Goal: Information Seeking & Learning: Check status

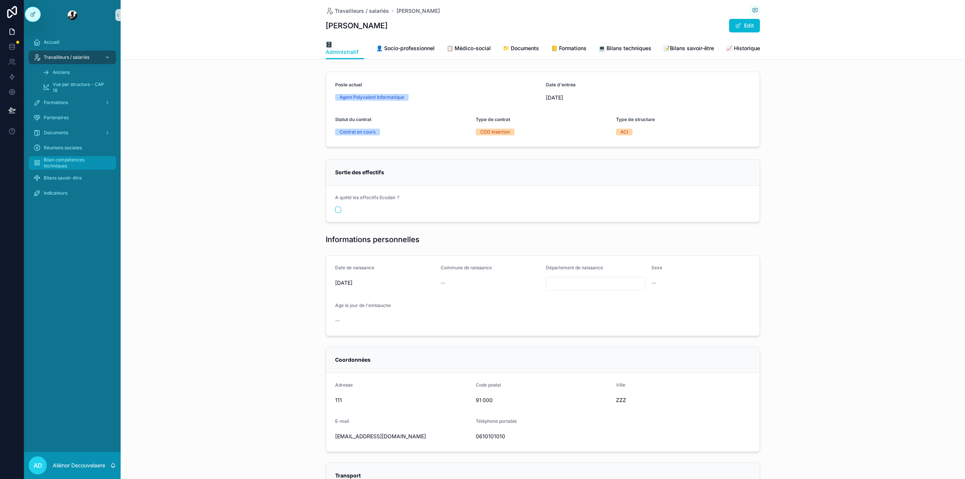
click at [65, 161] on span "Bilan compétences techniques" at bounding box center [76, 163] width 65 height 12
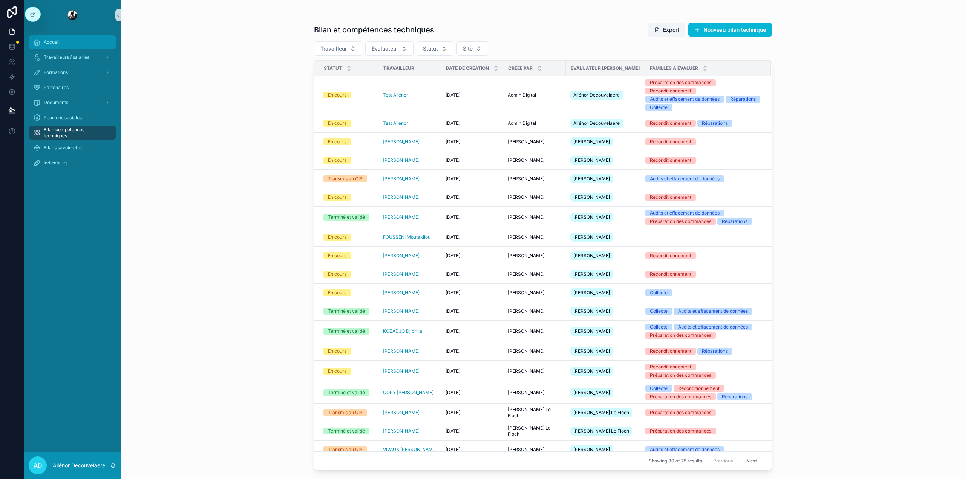
click at [49, 37] on div "Accueil" at bounding box center [72, 42] width 78 height 12
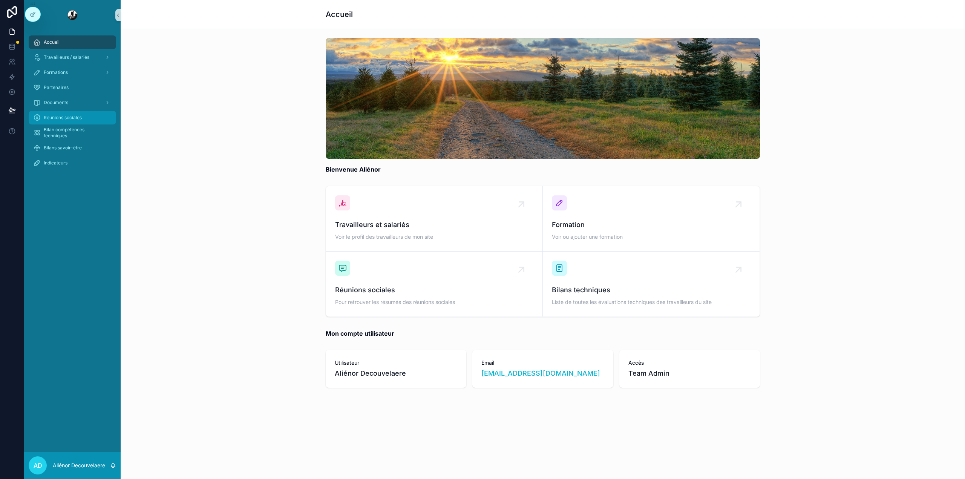
click at [59, 120] on span "Réunions sociales" at bounding box center [63, 118] width 38 height 6
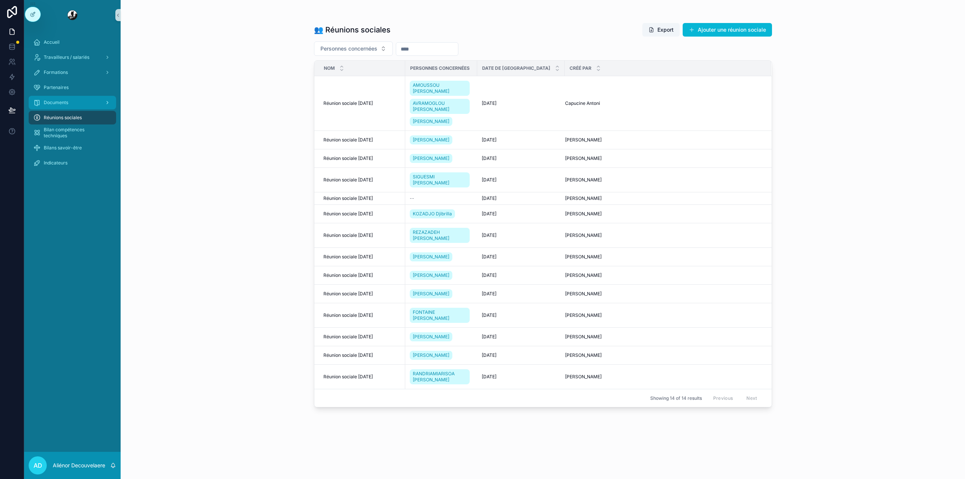
click at [72, 104] on div "Documents" at bounding box center [72, 103] width 78 height 12
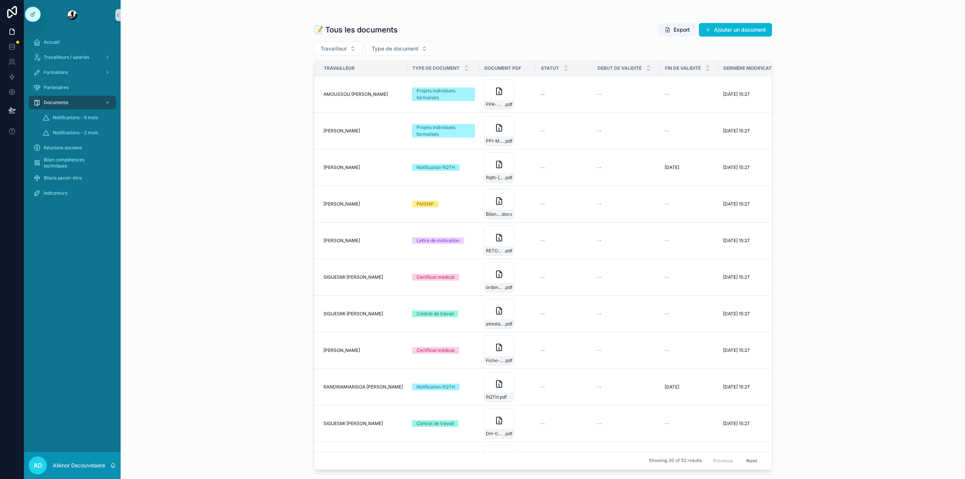
click at [81, 94] on div "Partenaires" at bounding box center [72, 87] width 97 height 15
click at [76, 89] on div "Partenaires" at bounding box center [72, 87] width 78 height 12
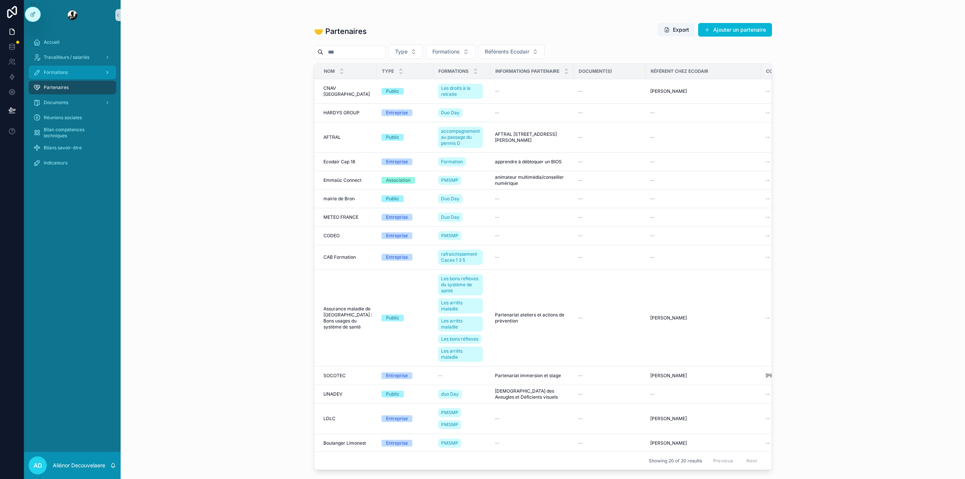
click at [76, 72] on div "Formations" at bounding box center [72, 72] width 78 height 12
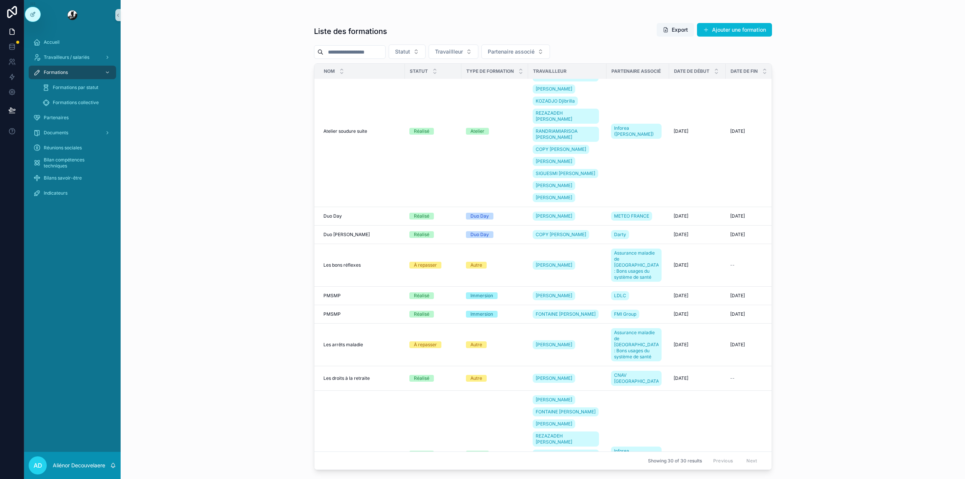
scroll to position [693, 0]
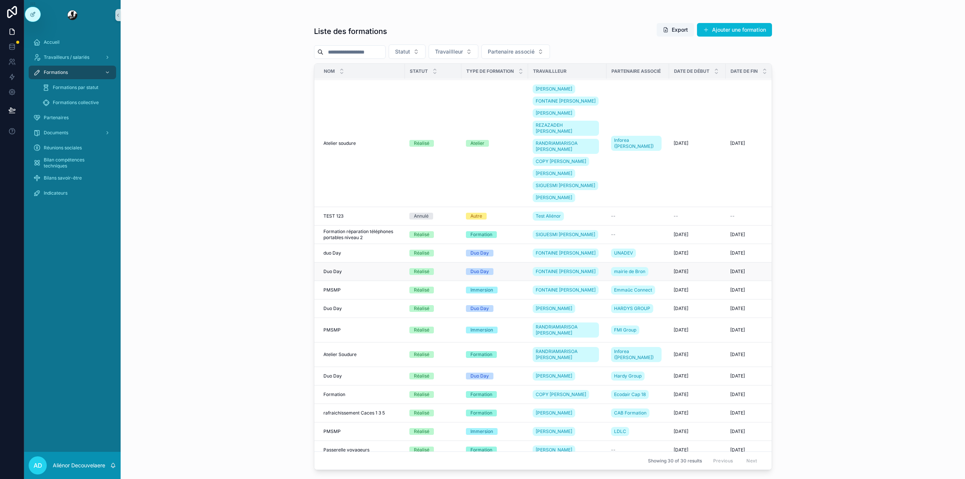
click at [490, 268] on span "Duo Day" at bounding box center [480, 271] width 28 height 7
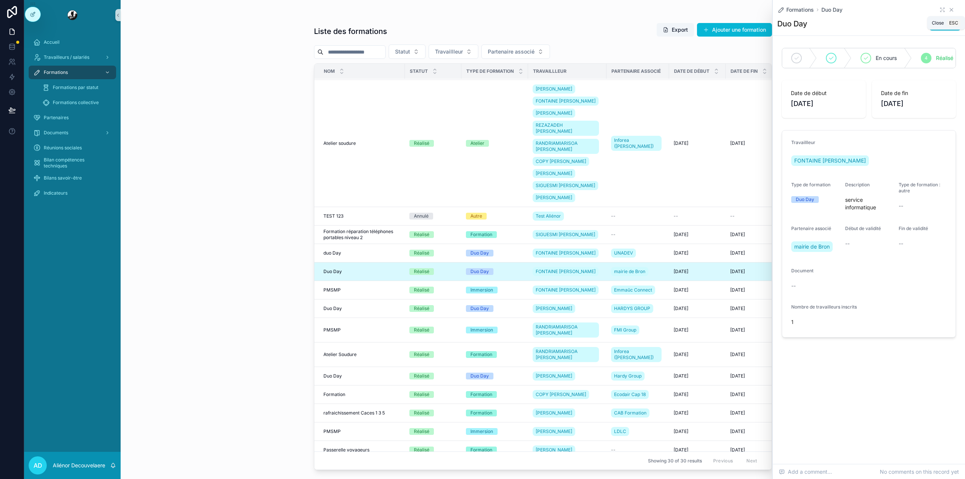
click at [954, 9] on icon "scrollable content" at bounding box center [952, 10] width 6 height 6
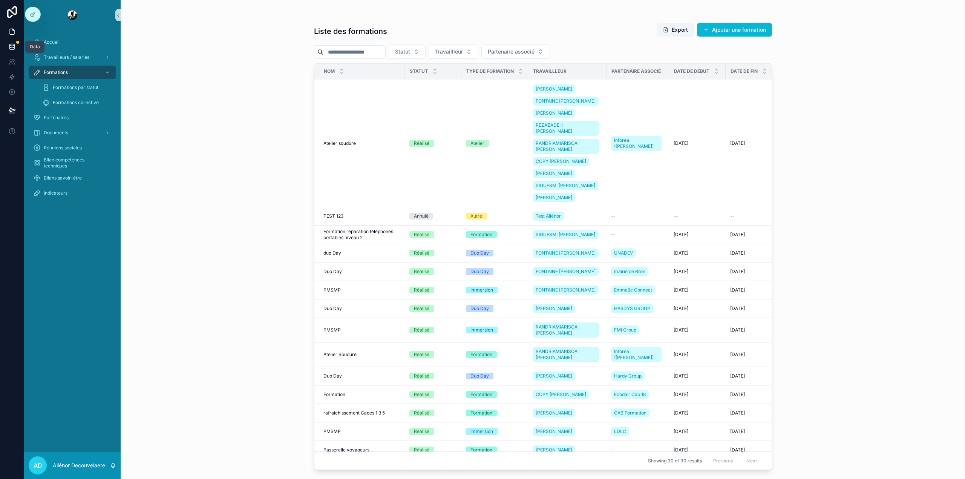
click at [12, 45] on icon at bounding box center [12, 47] width 8 height 8
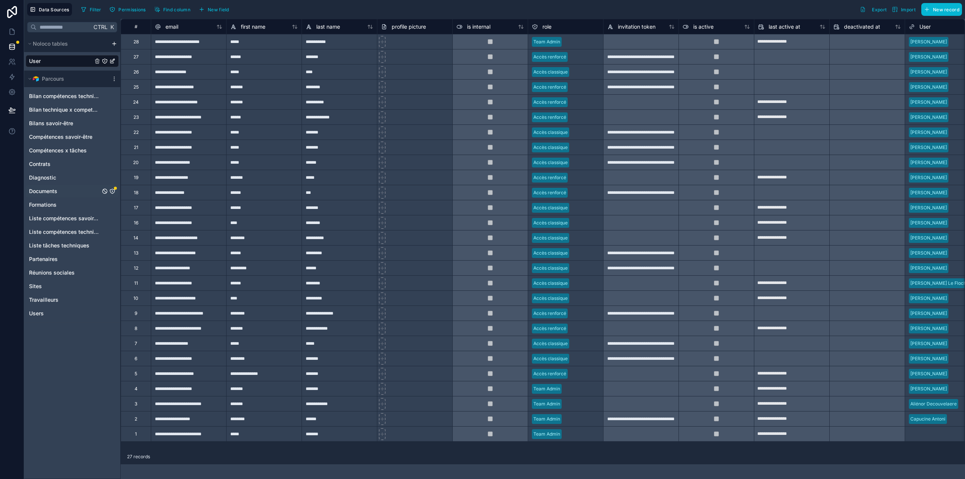
click at [59, 192] on div "Documents" at bounding box center [72, 191] width 93 height 12
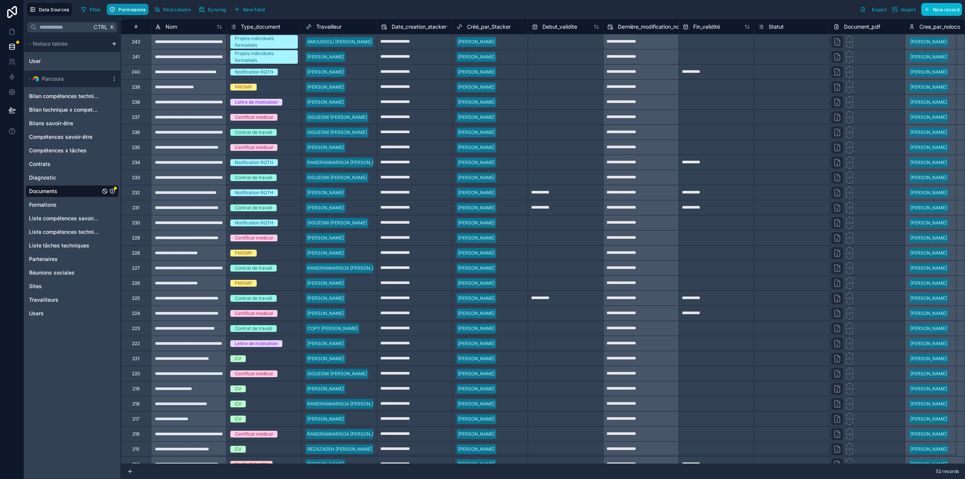
click at [119, 8] on span "Permissions" at bounding box center [131, 10] width 27 height 6
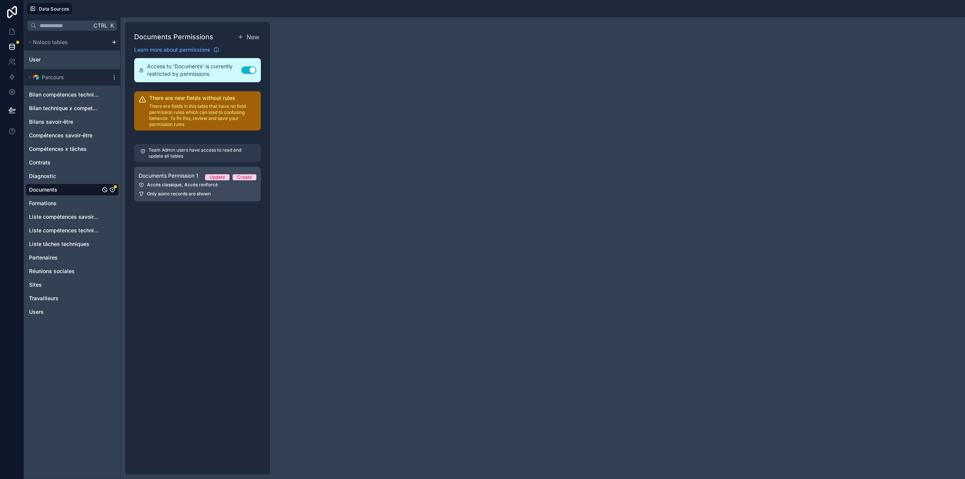
click at [182, 183] on div "Accès classique, Accès renforcé" at bounding box center [198, 185] width 118 height 6
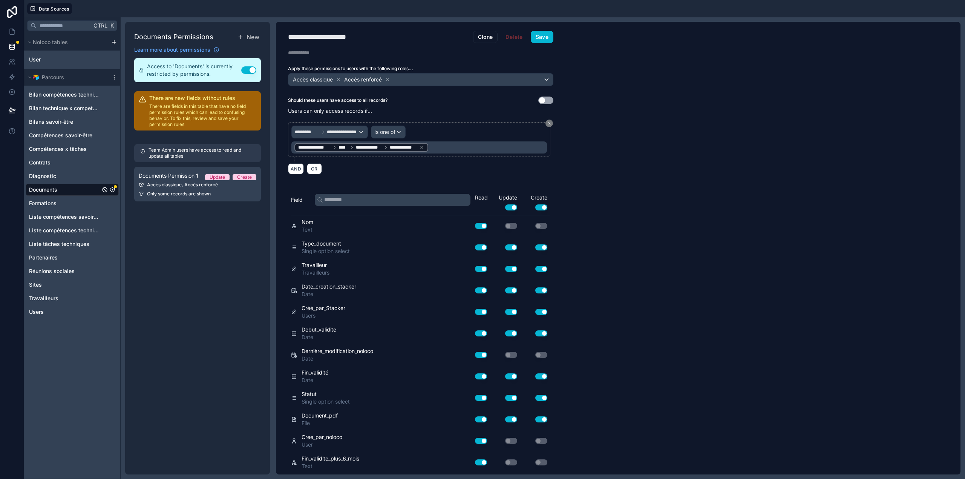
scroll to position [152, 0]
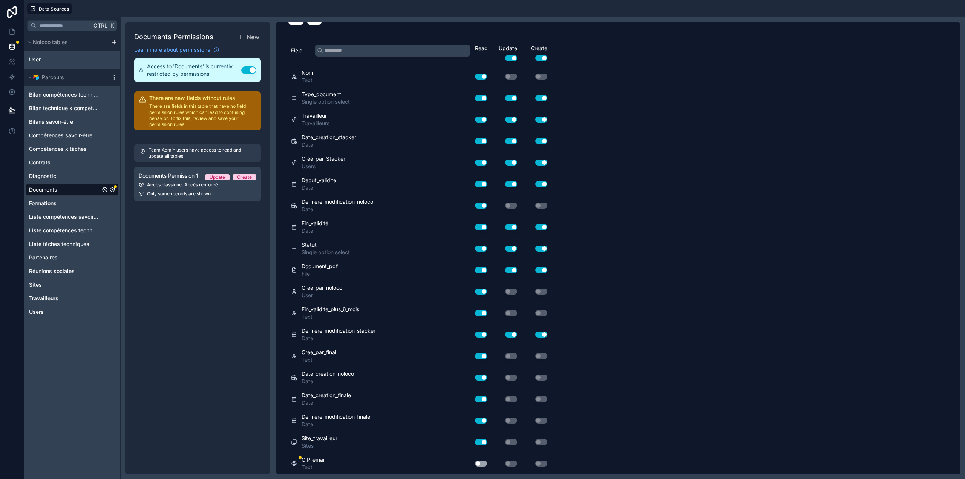
click at [483, 465] on button "Use setting" at bounding box center [481, 463] width 12 height 6
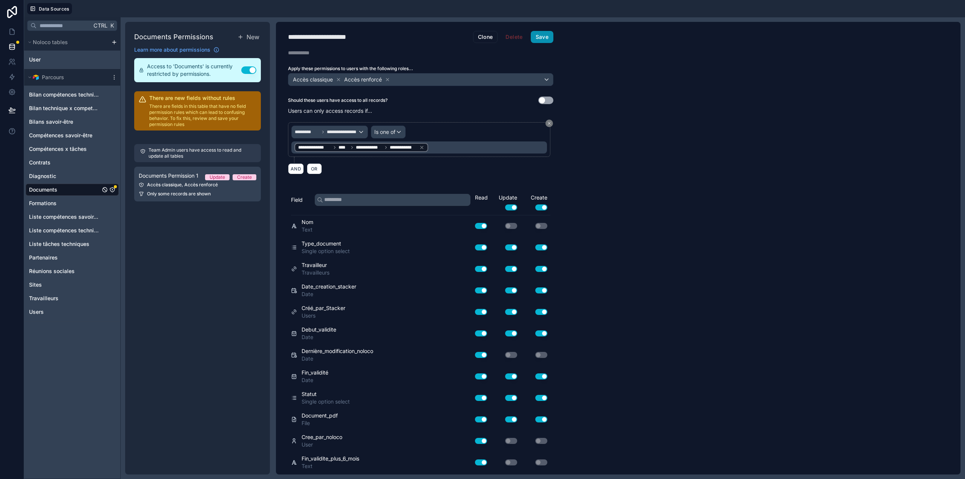
drag, startPoint x: 548, startPoint y: 32, endPoint x: 538, endPoint y: 35, distance: 11.0
click at [538, 35] on button "Save" at bounding box center [542, 37] width 23 height 12
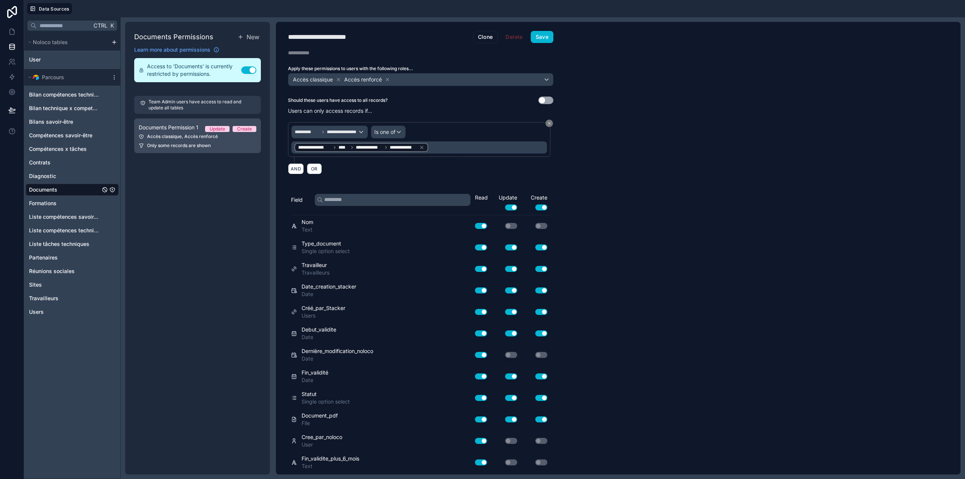
click at [163, 130] on span "Documents Permission 1" at bounding box center [169, 128] width 60 height 8
click at [44, 174] on span "Diagnostic" at bounding box center [42, 176] width 27 height 8
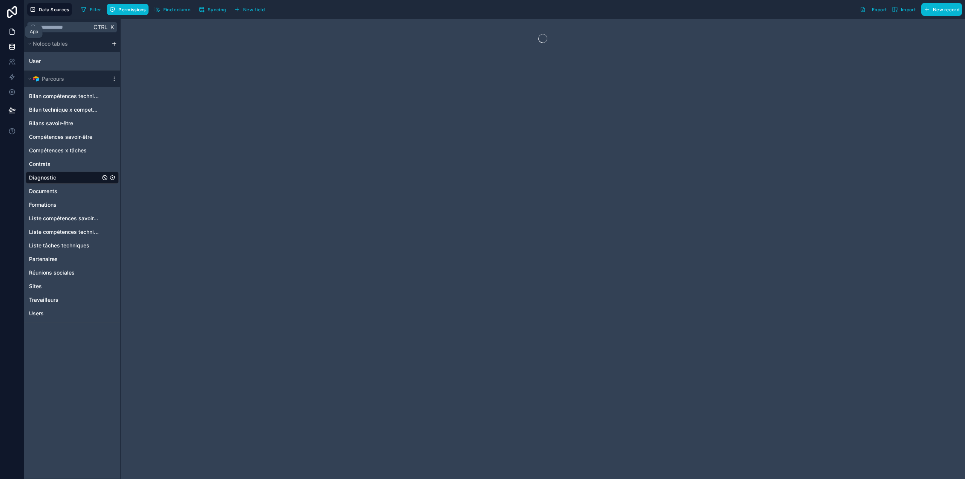
click at [14, 34] on icon at bounding box center [12, 32] width 8 height 8
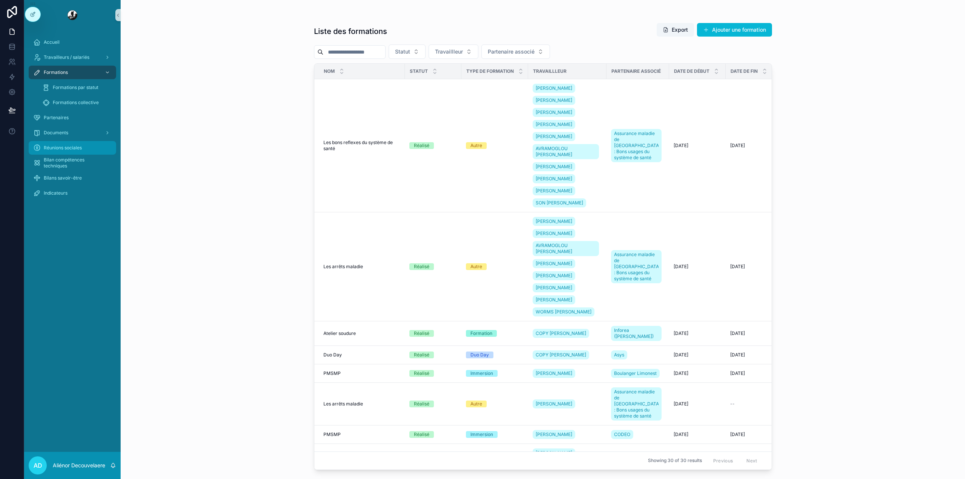
click at [68, 143] on div "Réunions sociales" at bounding box center [72, 148] width 78 height 12
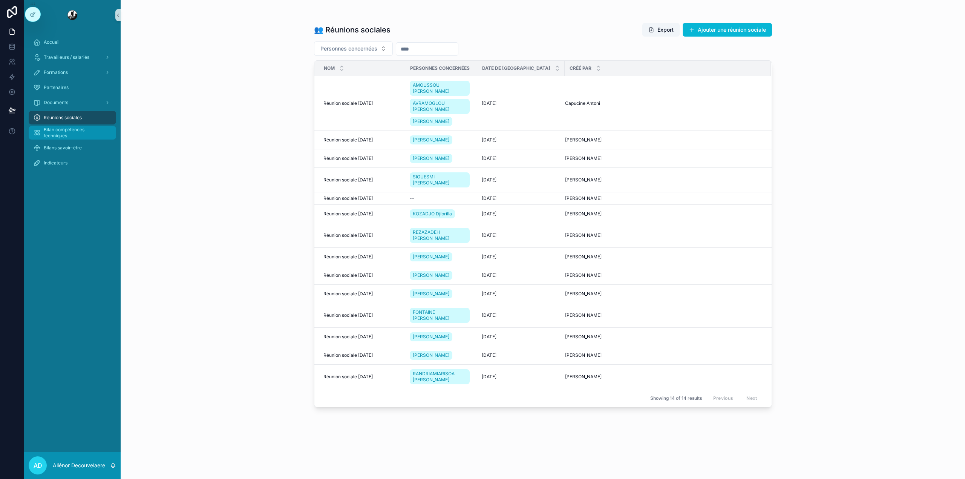
click at [69, 130] on span "Bilan compétences techniques" at bounding box center [76, 133] width 65 height 12
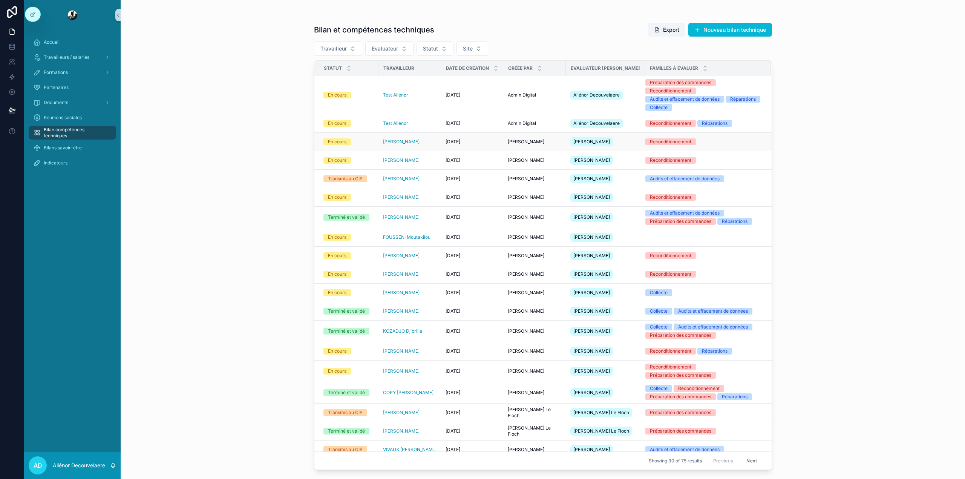
click at [715, 148] on td "Reconditionnement" at bounding box center [708, 142] width 126 height 18
click at [705, 158] on div "Reconditionnement" at bounding box center [704, 160] width 117 height 7
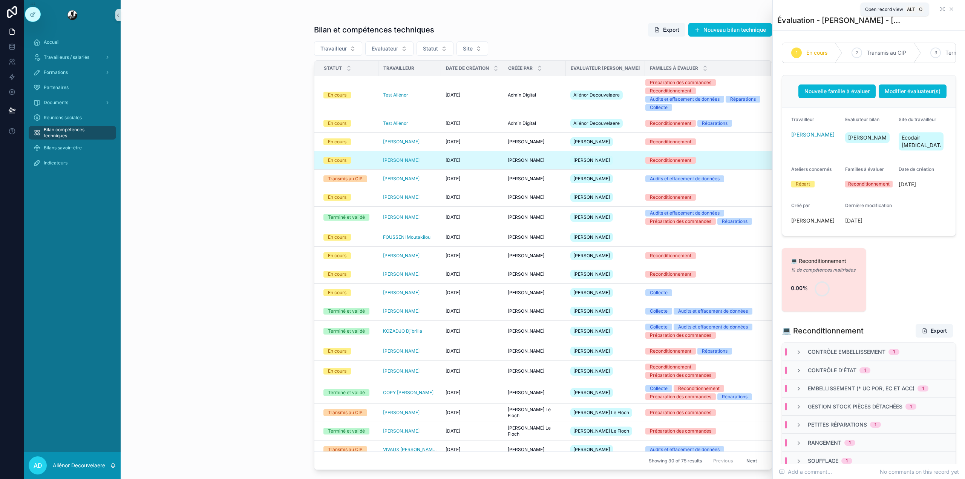
click at [940, 9] on icon "scrollable content" at bounding box center [943, 9] width 6 height 6
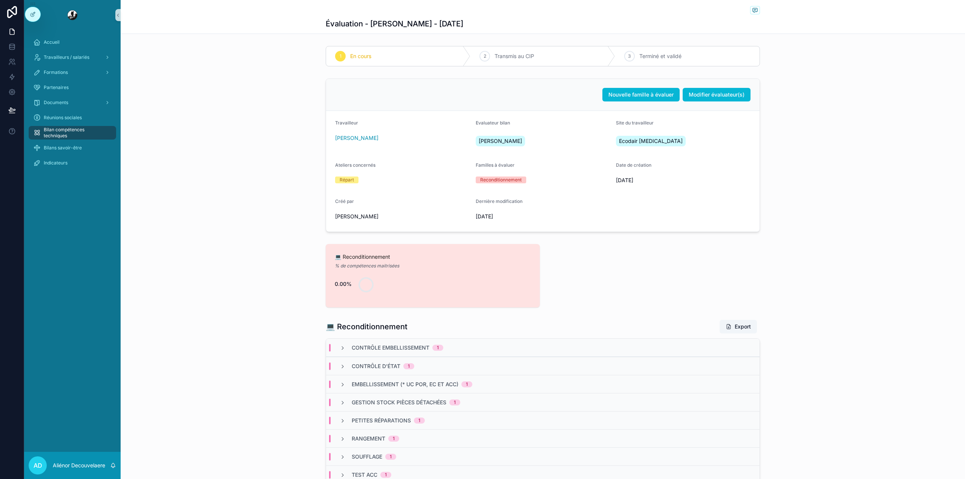
scroll to position [57, 0]
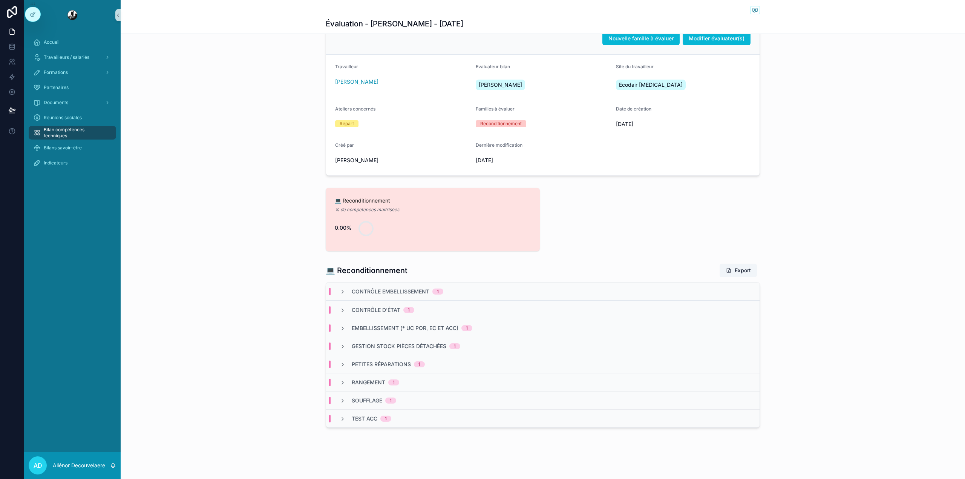
click at [556, 320] on div "Embellissement (* UC POR, EC et ACC) 1" at bounding box center [543, 328] width 434 height 18
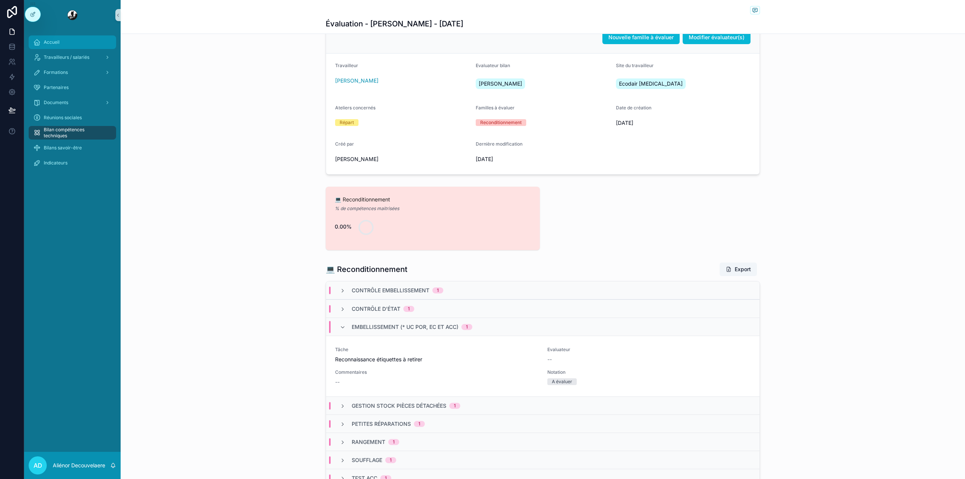
click at [75, 37] on div "Accueil" at bounding box center [72, 42] width 78 height 12
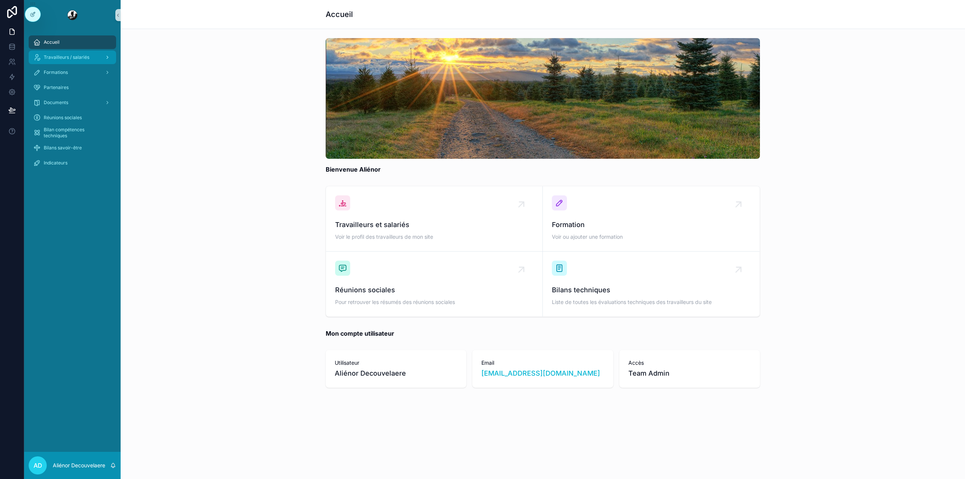
click at [70, 55] on span "Travailleurs / salariés" at bounding box center [67, 57] width 46 height 6
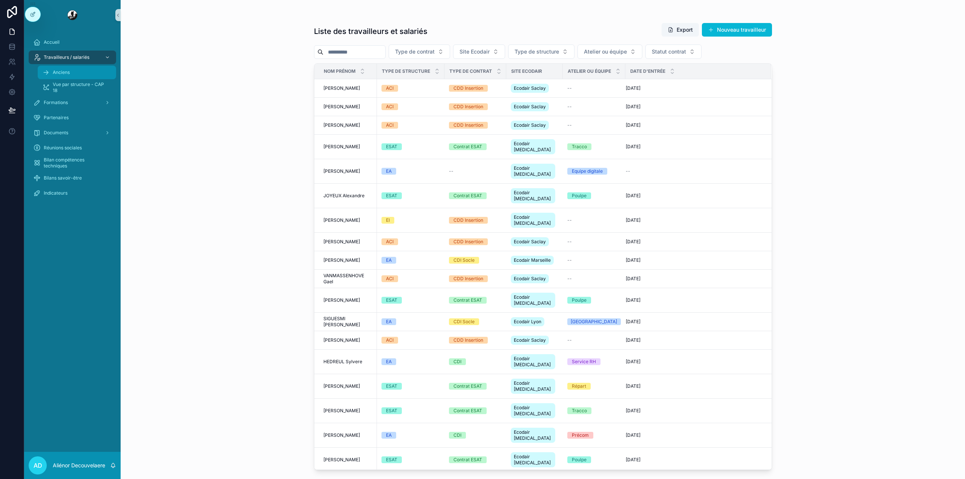
click at [68, 76] on div "Anciens" at bounding box center [76, 72] width 69 height 12
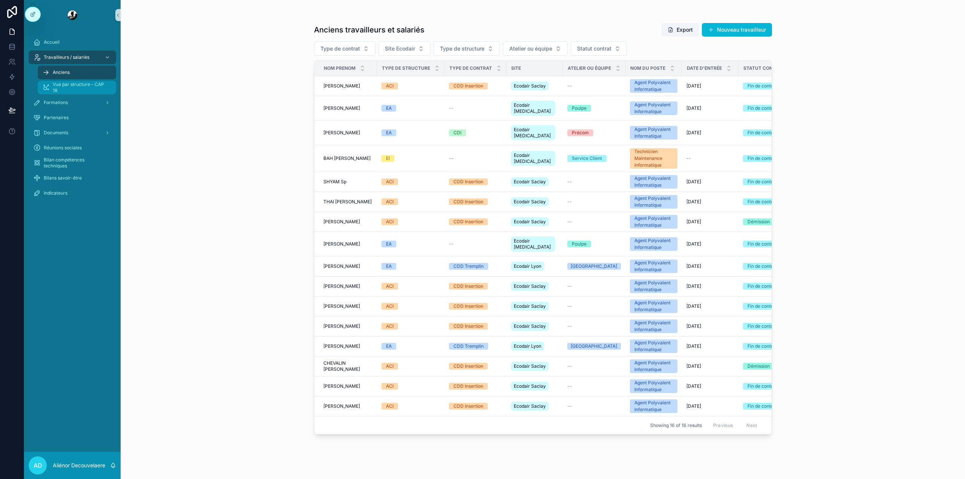
click at [68, 86] on span "Vue par structure - CAP 18" at bounding box center [81, 87] width 56 height 12
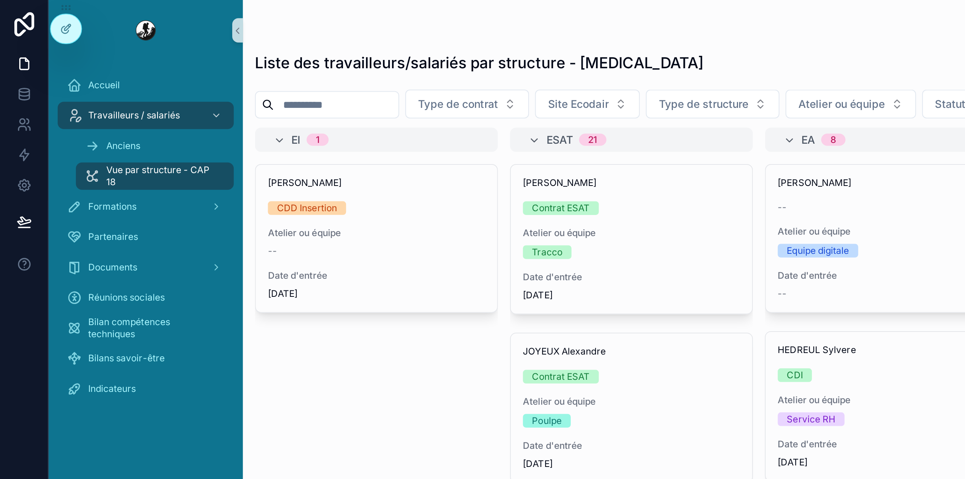
click at [72, 14] on img "scrollable content" at bounding box center [72, 15] width 12 height 12
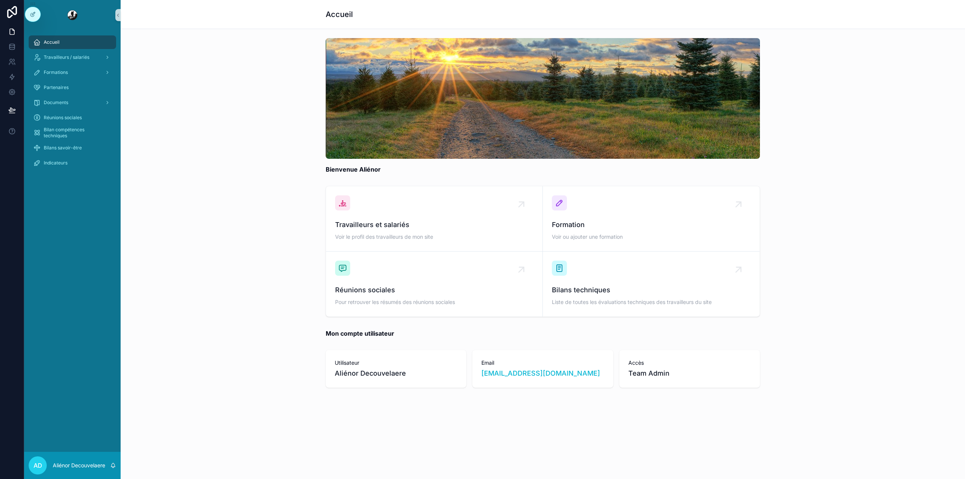
click at [80, 155] on div "Bilans savoir-être" at bounding box center [72, 147] width 97 height 15
click at [70, 160] on div "Indicateurs" at bounding box center [72, 163] width 78 height 12
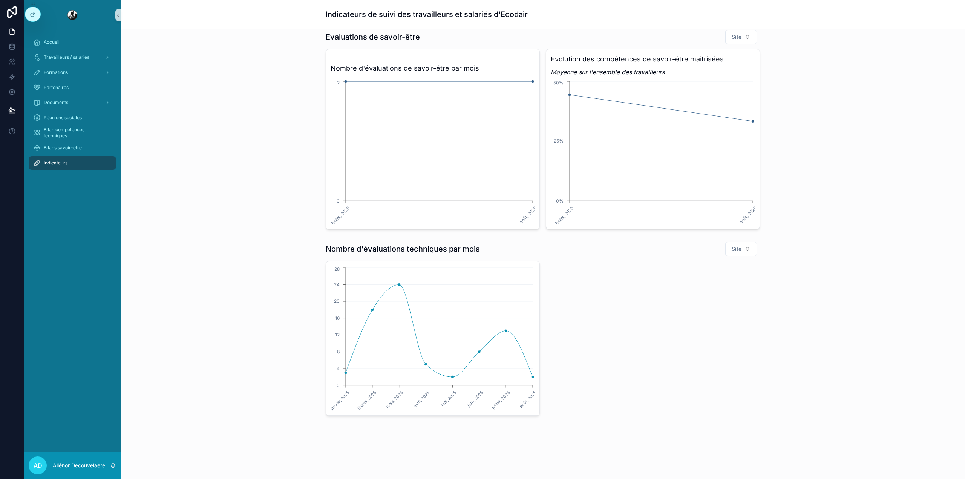
scroll to position [195, 0]
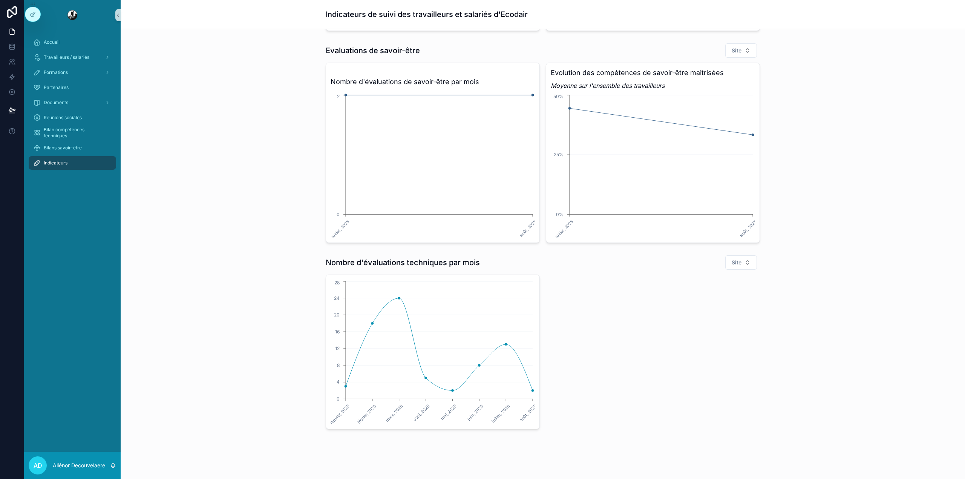
click at [736, 272] on div "Nombre d'évaluations techniques par mois Site janvier, 2025 février, 2025 mars,…" at bounding box center [543, 342] width 434 height 174
click at [736, 267] on button "Site" at bounding box center [742, 262] width 32 height 14
click at [721, 329] on span "Ecodair Lyon" at bounding box center [711, 331] width 32 height 8
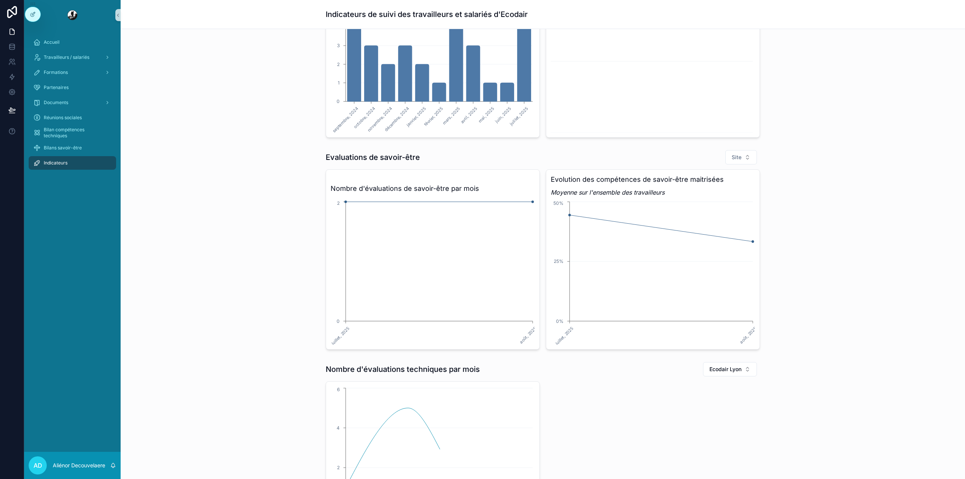
scroll to position [210, 0]
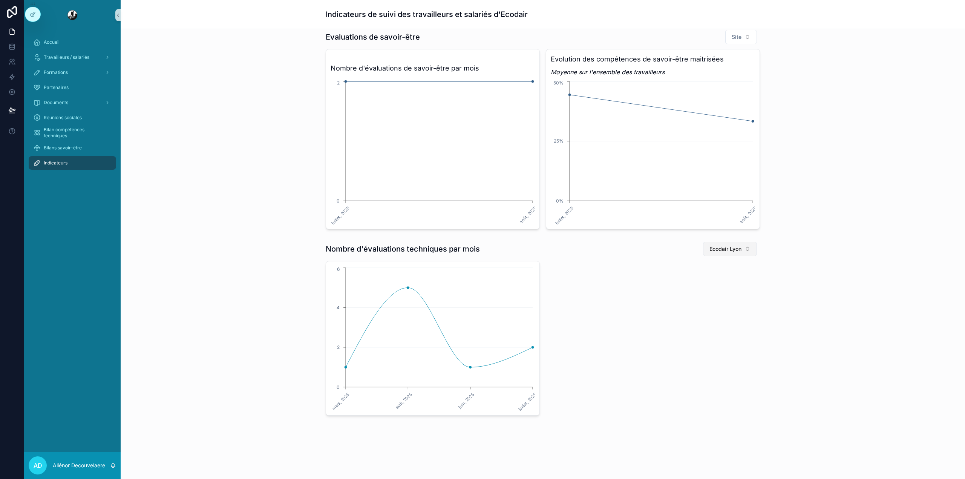
click at [722, 250] on span "Ecodair Lyon" at bounding box center [726, 249] width 32 height 8
click at [741, 298] on div "Ecodair Nantes" at bounding box center [726, 304] width 91 height 12
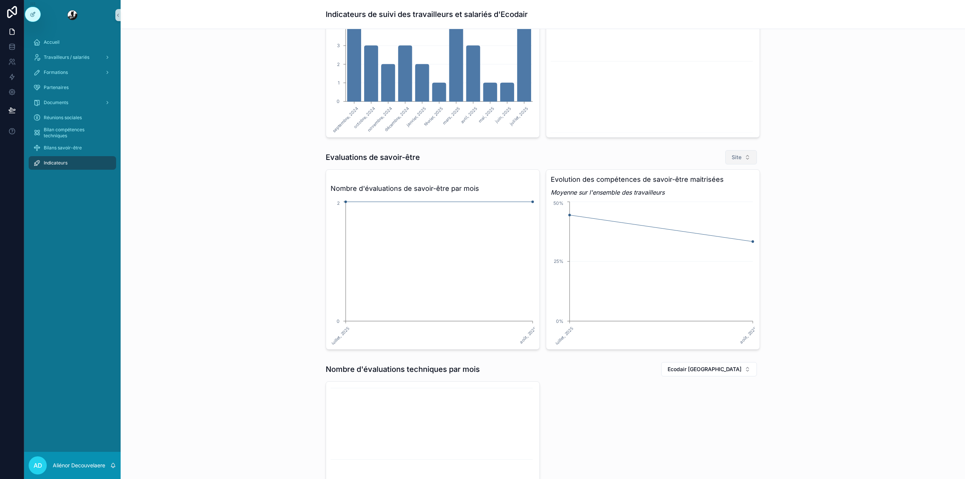
scroll to position [210, 0]
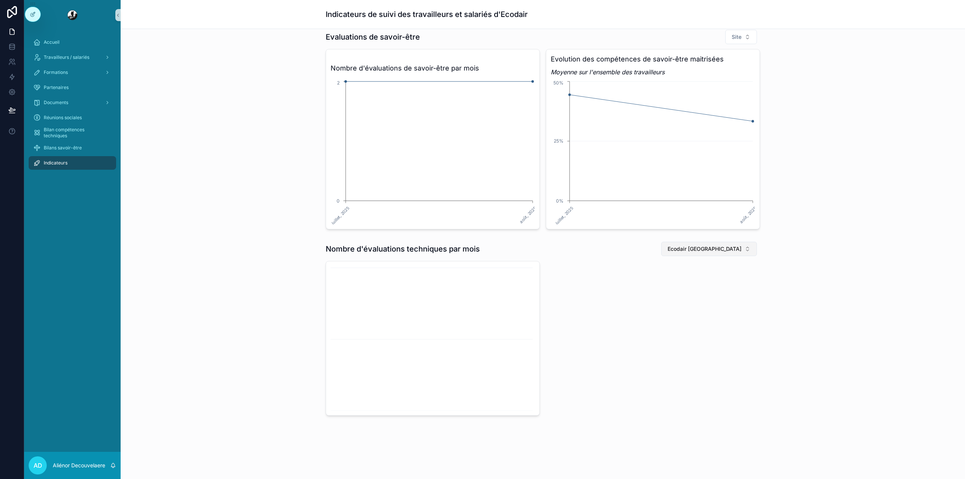
click at [726, 249] on span "Ecodair Nantes" at bounding box center [705, 249] width 74 height 8
click at [743, 329] on div "Ecodair Lyon" at bounding box center [723, 328] width 91 height 12
click at [731, 246] on span "Ecodair Lyon" at bounding box center [726, 249] width 32 height 8
click at [726, 352] on div "Ecodair [MEDICAL_DATA]" at bounding box center [726, 352] width 91 height 12
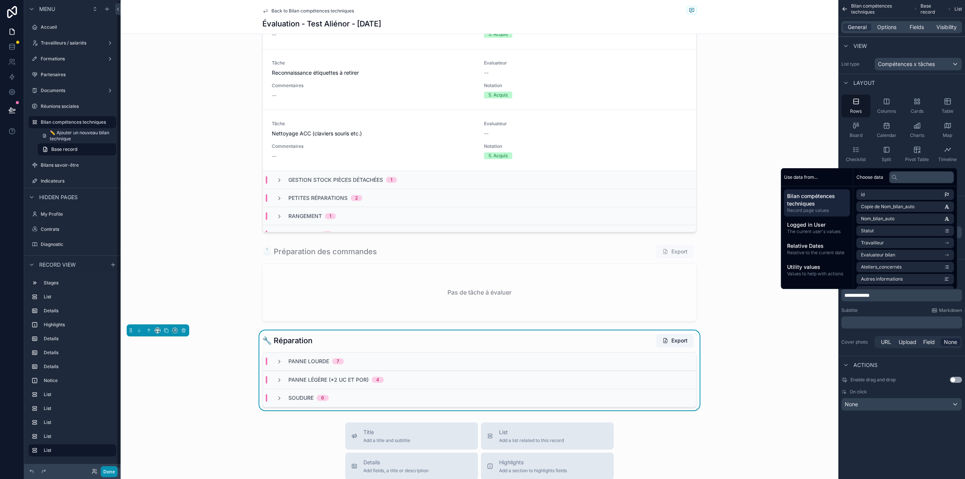
click at [107, 471] on button "Done" at bounding box center [109, 471] width 17 height 11
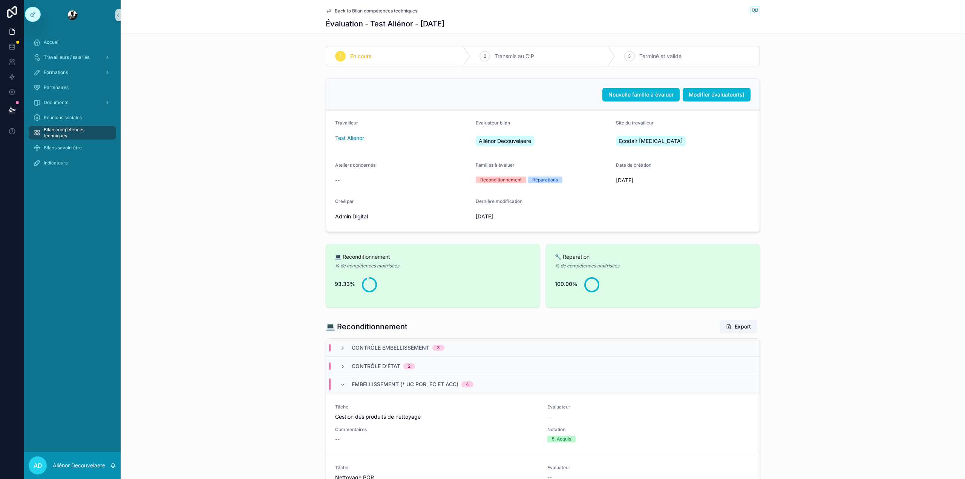
click at [508, 385] on div "Embellissement (* UC POR, EC et ACC) 4" at bounding box center [543, 384] width 434 height 18
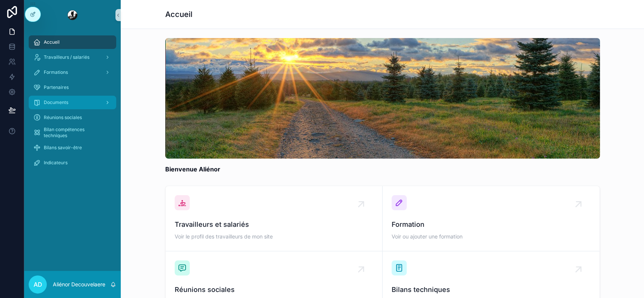
click at [67, 106] on div "Documents" at bounding box center [72, 103] width 78 height 12
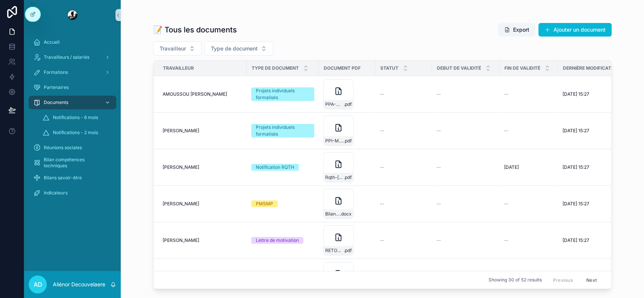
click at [62, 101] on span "Documents" at bounding box center [56, 103] width 25 height 6
click at [65, 167] on span "Bilan compétences techniques" at bounding box center [76, 163] width 65 height 12
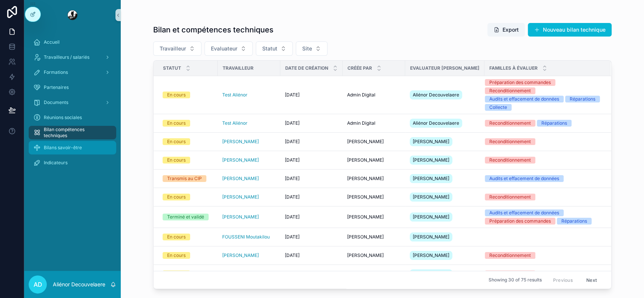
click at [63, 146] on span "Bilans savoir-être" at bounding box center [63, 148] width 38 height 6
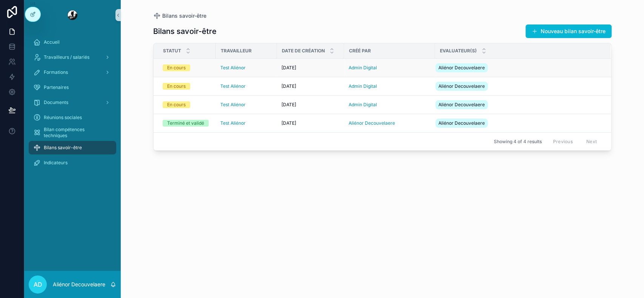
click at [316, 67] on div "27/08/2025 27/08/2025" at bounding box center [310, 68] width 58 height 6
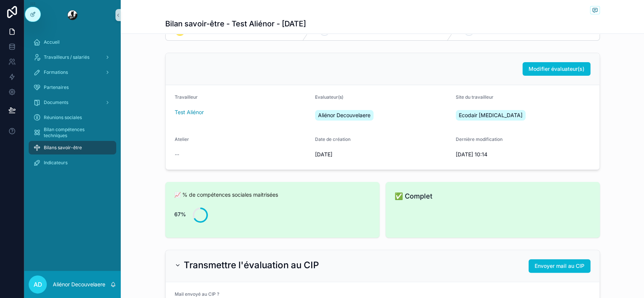
scroll to position [25, 0]
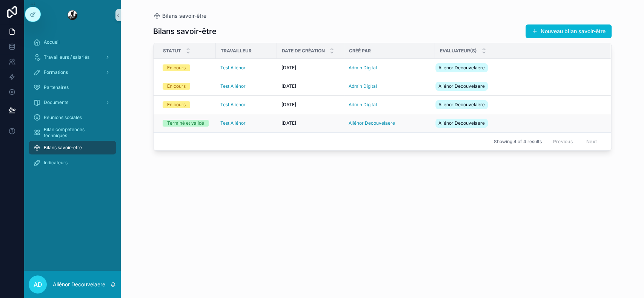
click at [250, 130] on td "Test Aliénor" at bounding box center [246, 123] width 61 height 18
click at [254, 121] on div "Test Aliénor" at bounding box center [246, 123] width 52 height 6
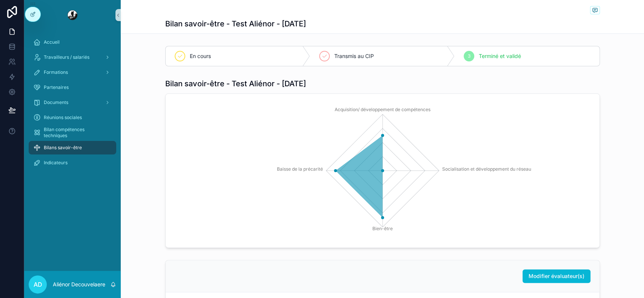
click at [80, 15] on link "scrollable content" at bounding box center [72, 15] width 87 height 12
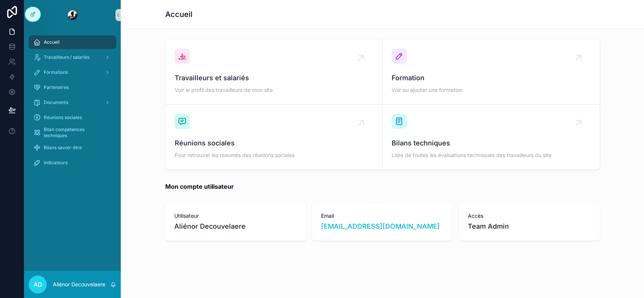
scroll to position [147, 0]
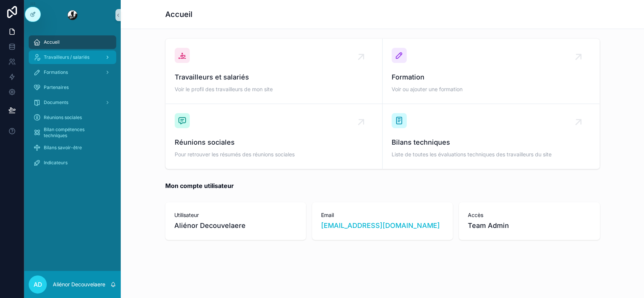
click at [82, 55] on span "Travailleurs / salariés" at bounding box center [67, 57] width 46 height 6
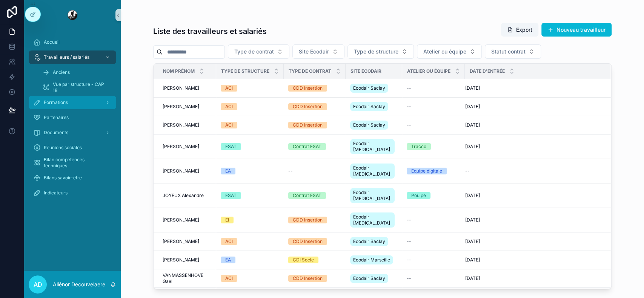
click at [83, 99] on div "Formations" at bounding box center [72, 103] width 78 height 12
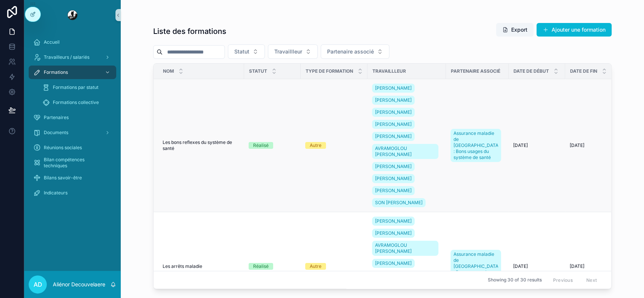
click at [219, 143] on span "Les bons reflexes du système de santé" at bounding box center [201, 146] width 77 height 12
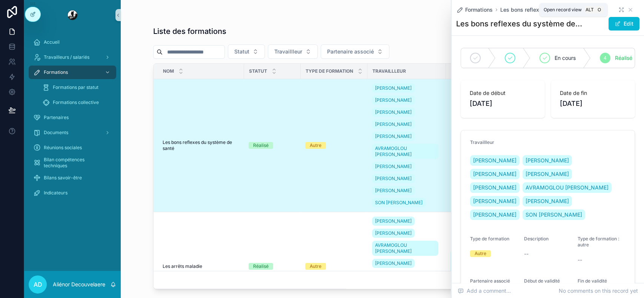
click at [618, 11] on icon "scrollable content" at bounding box center [621, 10] width 6 height 6
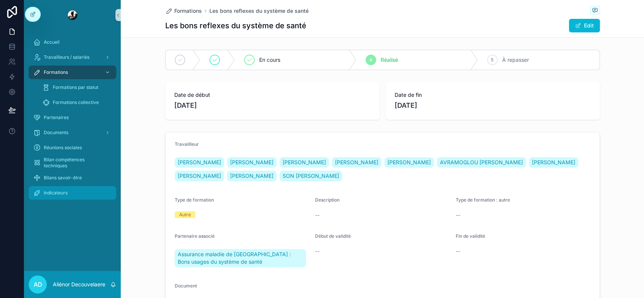
click at [64, 196] on div "Indicateurs" at bounding box center [72, 193] width 78 height 12
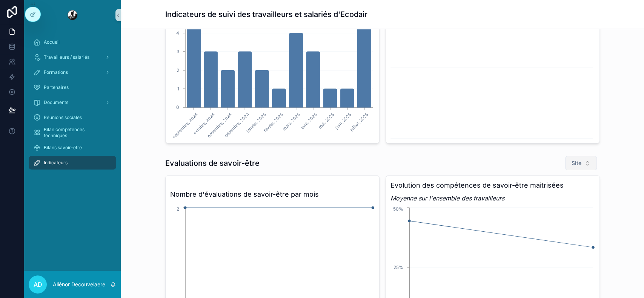
scroll to position [82, 0]
click at [579, 160] on button "Site" at bounding box center [581, 164] width 32 height 14
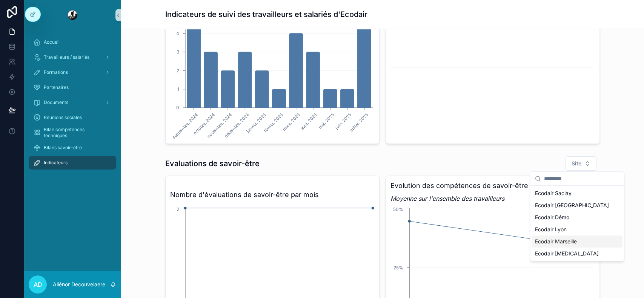
click at [583, 243] on div "Ecodair Marseille" at bounding box center [576, 242] width 91 height 12
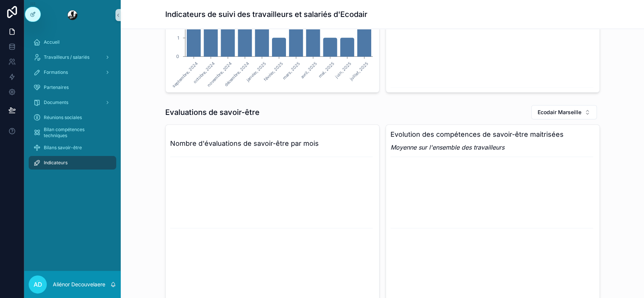
scroll to position [127, 0]
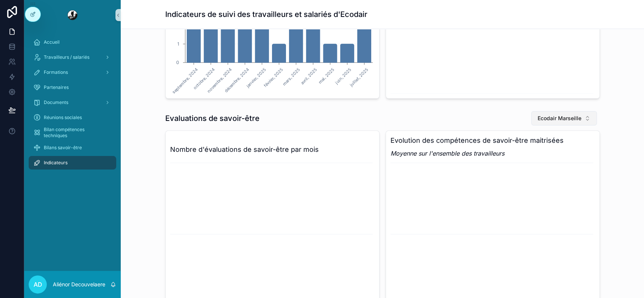
click at [574, 117] on span "Ecodair Marseille" at bounding box center [559, 119] width 44 height 8
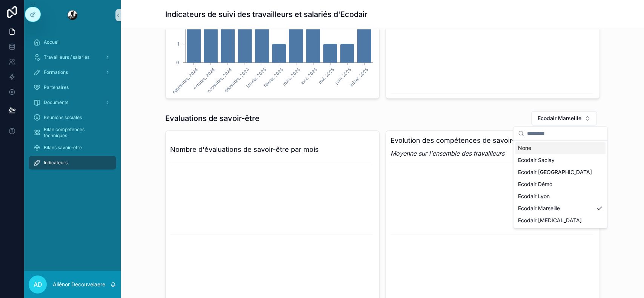
click at [573, 152] on div "None" at bounding box center [560, 148] width 91 height 12
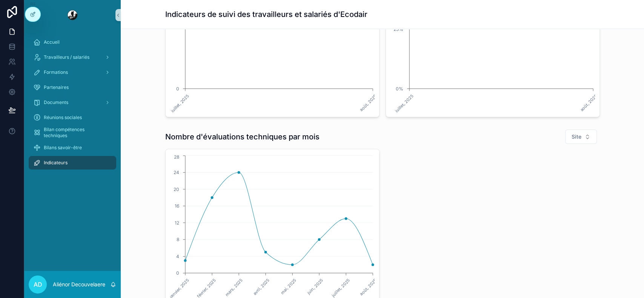
scroll to position [322, 0]
click at [573, 130] on button "Site" at bounding box center [581, 136] width 32 height 14
click at [498, 184] on div "janvier, 2025 février, 2025 mars, 2025 avril, 2025 mai, 2025 juin, 2025 juillet…" at bounding box center [382, 225] width 434 height 155
click at [567, 149] on div "janvier, 2025 février, 2025 mars, 2025 avril, 2025 mai, 2025 juin, 2025 juillet…" at bounding box center [382, 225] width 434 height 155
click at [574, 143] on div "Nombre d'évaluations techniques par mois Site janvier, 2025 février, 2025 mars,…" at bounding box center [382, 215] width 434 height 174
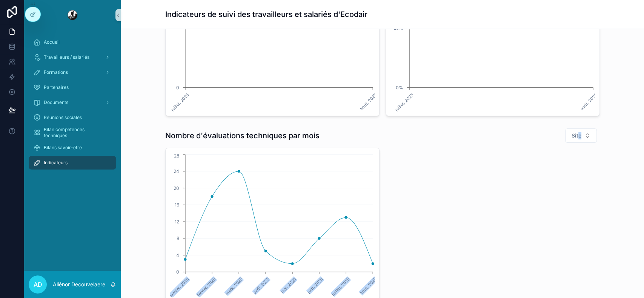
click at [574, 143] on div "Site" at bounding box center [571, 135] width 57 height 15
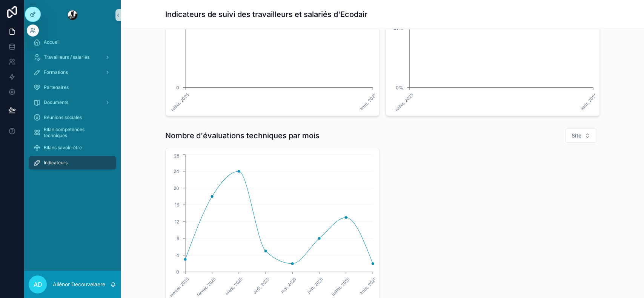
click at [36, 19] on div at bounding box center [32, 14] width 15 height 14
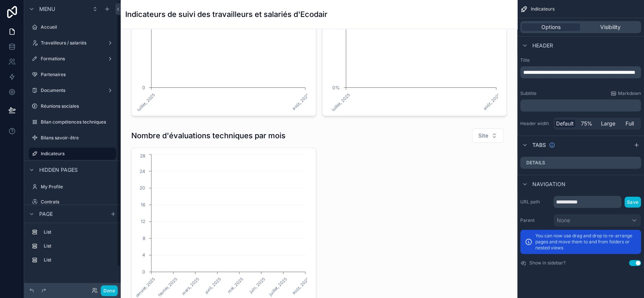
scroll to position [1, 0]
click at [608, 25] on span "Visibility" at bounding box center [610, 27] width 20 height 8
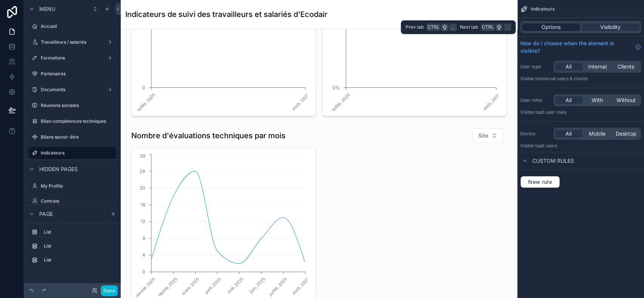
click at [566, 24] on div "Options" at bounding box center [551, 27] width 58 height 8
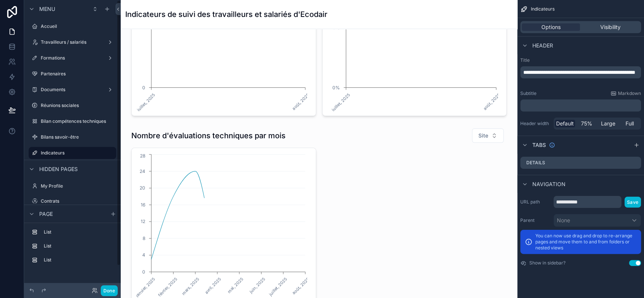
scroll to position [0, 0]
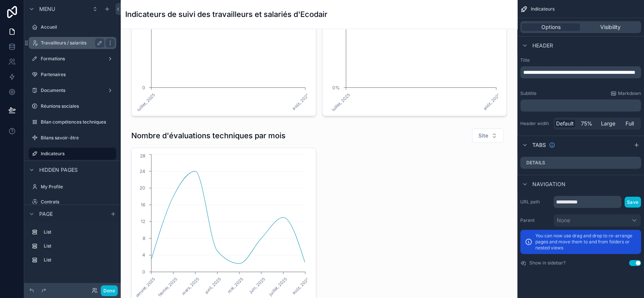
click at [71, 47] on div "Travailleurs / salariés" at bounding box center [72, 42] width 63 height 9
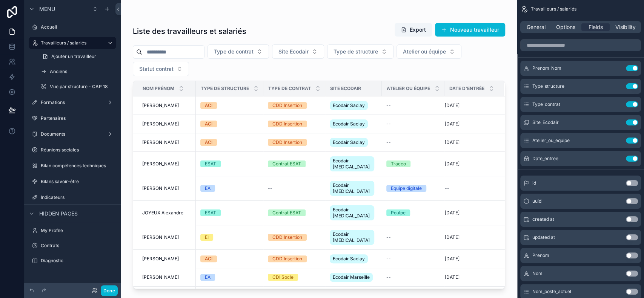
click at [247, 112] on div "scrollable content" at bounding box center [319, 144] width 396 height 289
click at [232, 107] on div "ACI" at bounding box center [229, 105] width 58 height 7
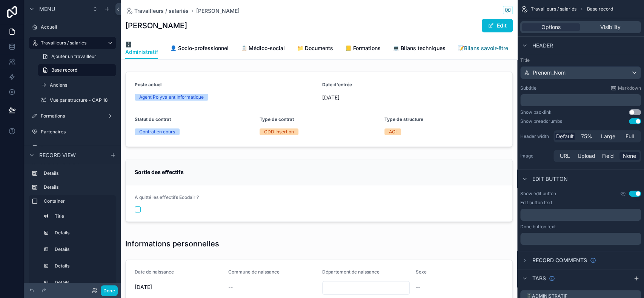
click at [476, 47] on span "📝Bilans savoir-être" at bounding box center [482, 49] width 51 height 8
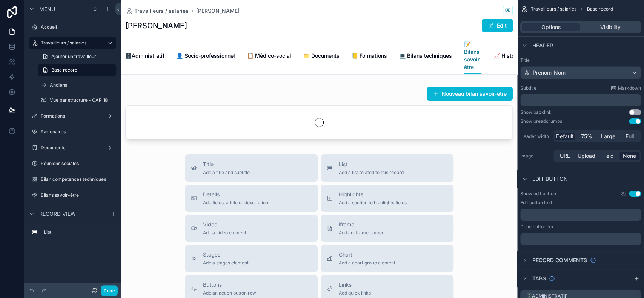
scroll to position [0, 23]
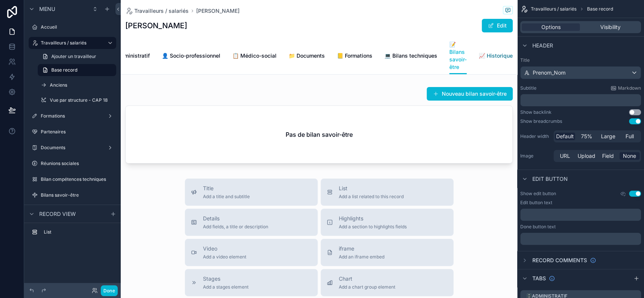
click at [479, 52] on span "📈 Historique" at bounding box center [496, 56] width 34 height 8
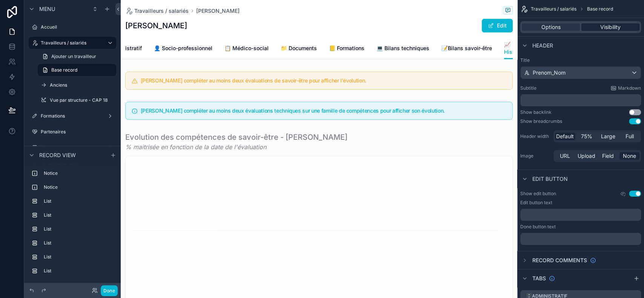
click at [606, 31] on span "Visibility" at bounding box center [610, 27] width 20 height 8
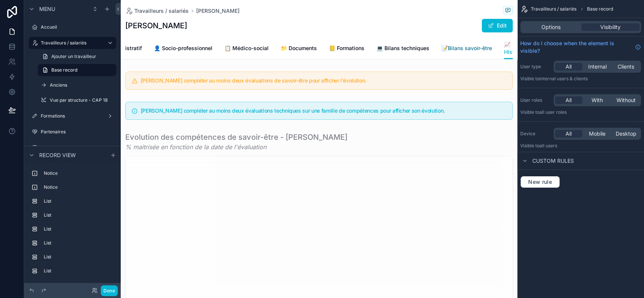
click at [476, 52] on span "📝Bilans savoir-être" at bounding box center [466, 49] width 51 height 8
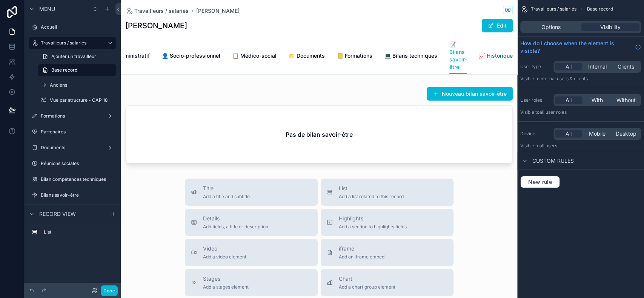
click at [484, 50] on link "📈 Historique" at bounding box center [496, 56] width 34 height 15
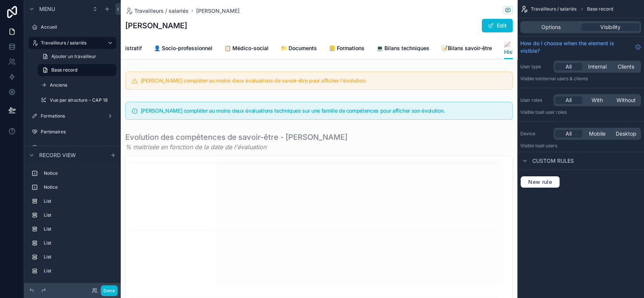
scroll to position [0, 48]
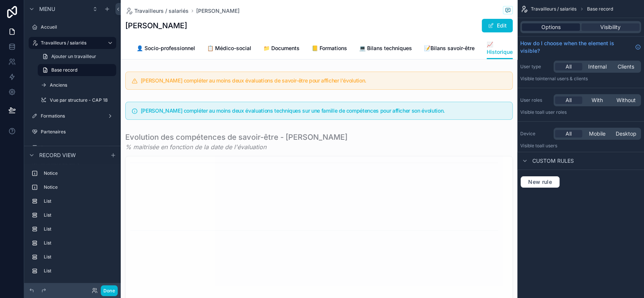
click at [562, 24] on div "Options" at bounding box center [551, 27] width 58 height 8
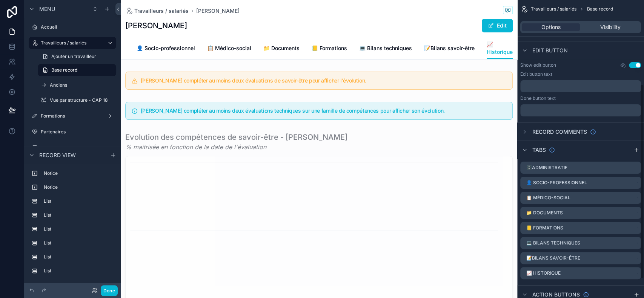
scroll to position [158, 0]
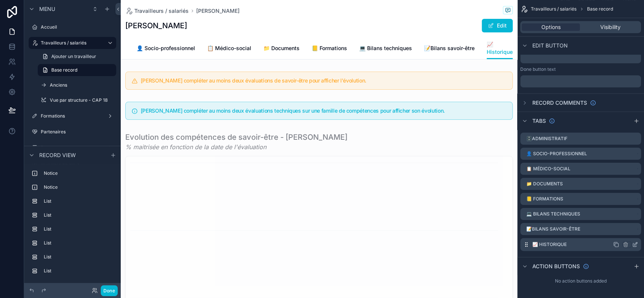
click at [633, 245] on icon "scrollable content" at bounding box center [635, 245] width 6 height 6
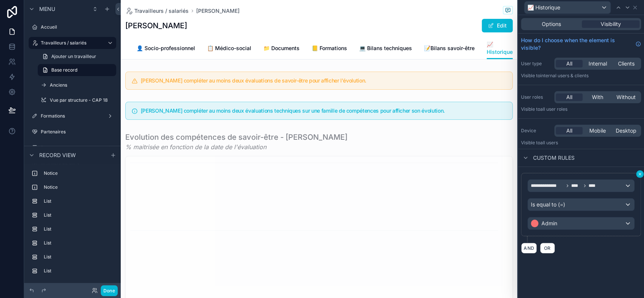
click at [640, 175] on icon at bounding box center [639, 174] width 5 height 5
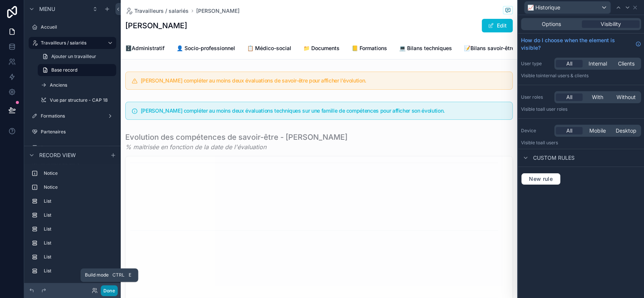
click at [109, 285] on button "Done" at bounding box center [109, 290] width 17 height 11
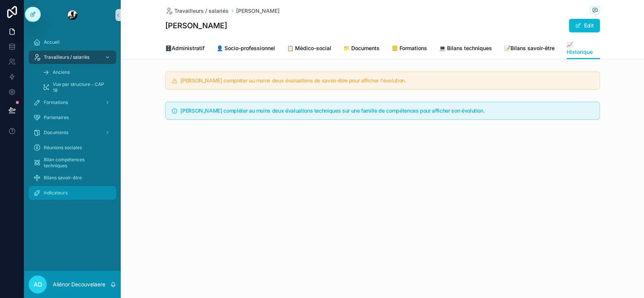
click at [56, 191] on span "Indicateurs" at bounding box center [56, 193] width 24 height 6
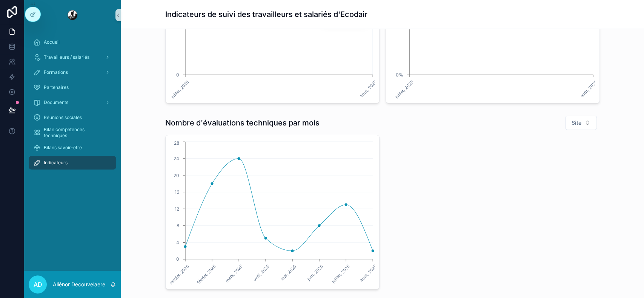
scroll to position [388, 0]
